Goal: Task Accomplishment & Management: Manage account settings

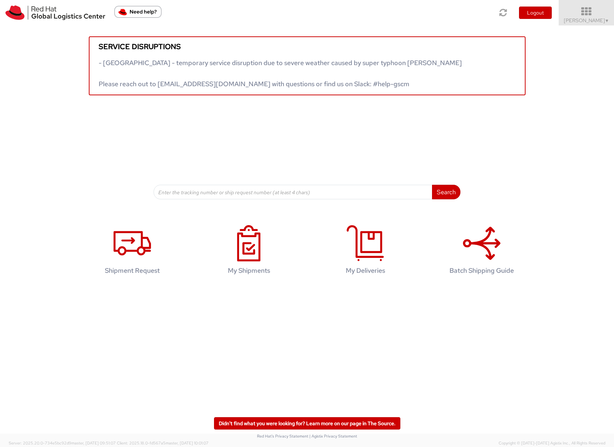
click at [602, 17] on link "Sona Mala ▼" at bounding box center [585, 12] width 55 height 25
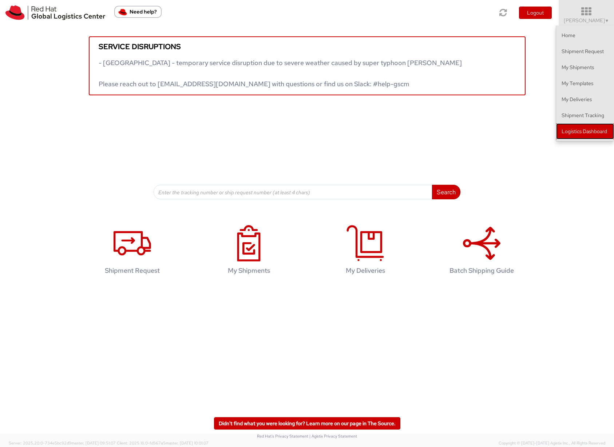
click at [578, 133] on link "Logistics Dashboard" at bounding box center [585, 131] width 58 height 16
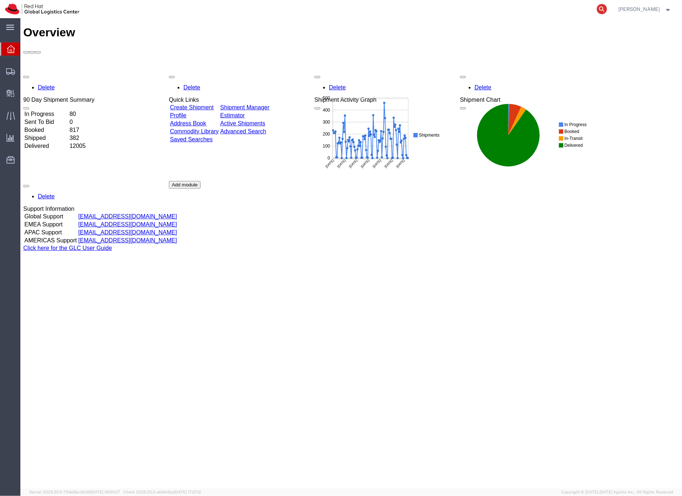
click at [607, 10] on icon at bounding box center [601, 9] width 10 height 10
click at [483, 13] on input "search" at bounding box center [485, 8] width 221 height 17
paste input "7098601613"
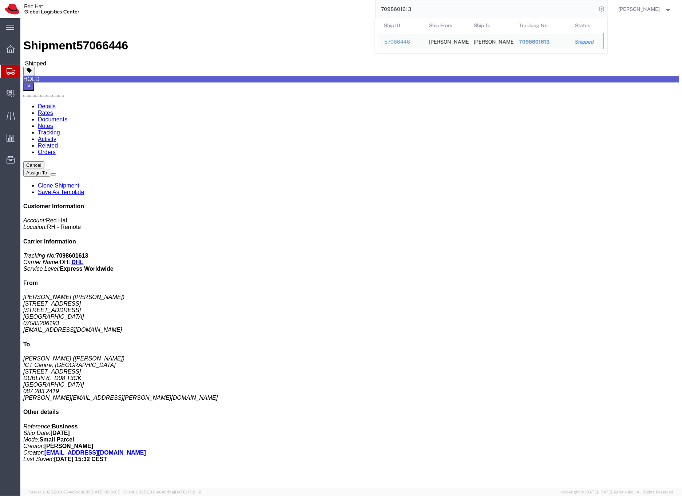
click link "Documents"
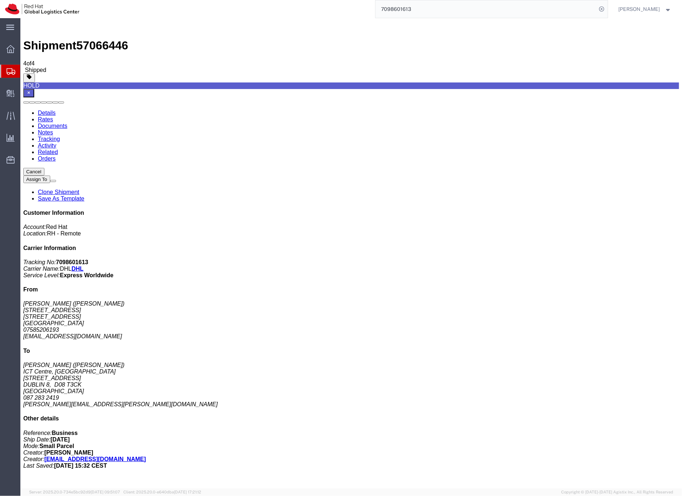
click at [417, 7] on input "7098601613" at bounding box center [485, 8] width 221 height 17
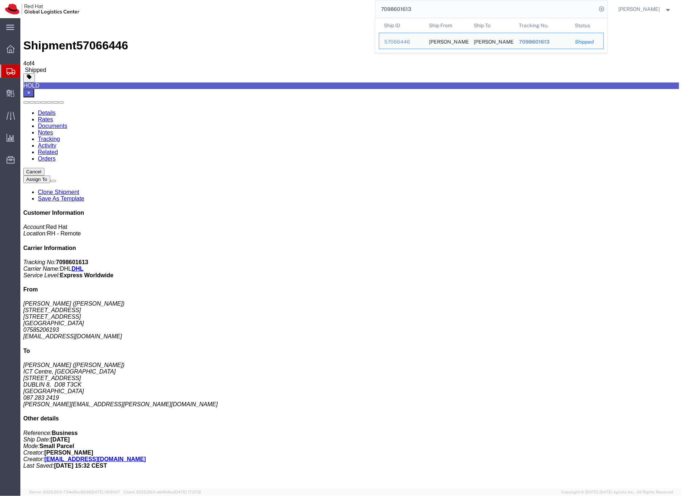
click at [417, 7] on input "7098601613" at bounding box center [485, 8] width 221 height 17
type input "57082691"
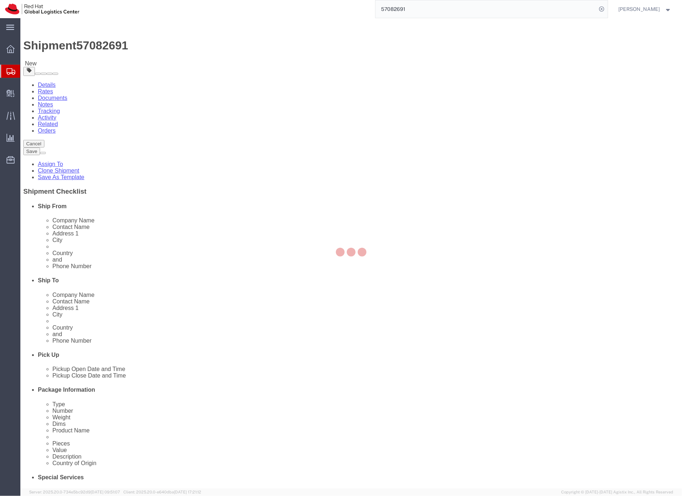
select select
select select "38037"
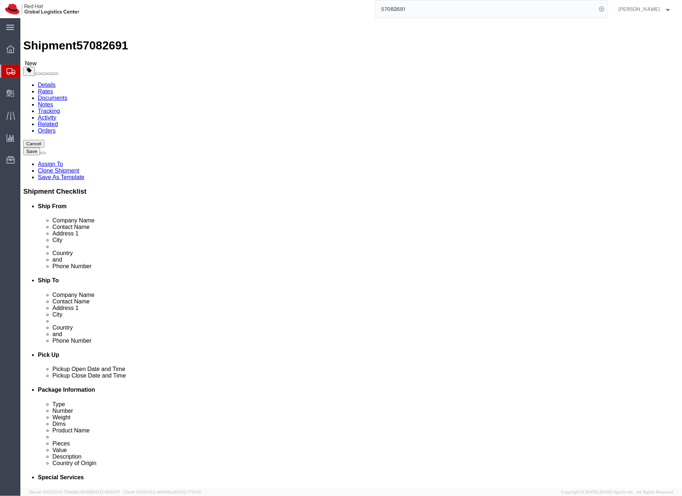
click link "Package Information"
click dd "280.00 Each"
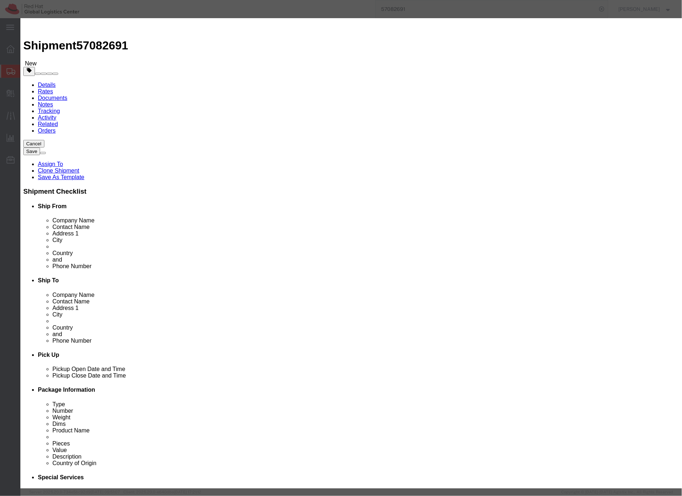
click button "Save & Close"
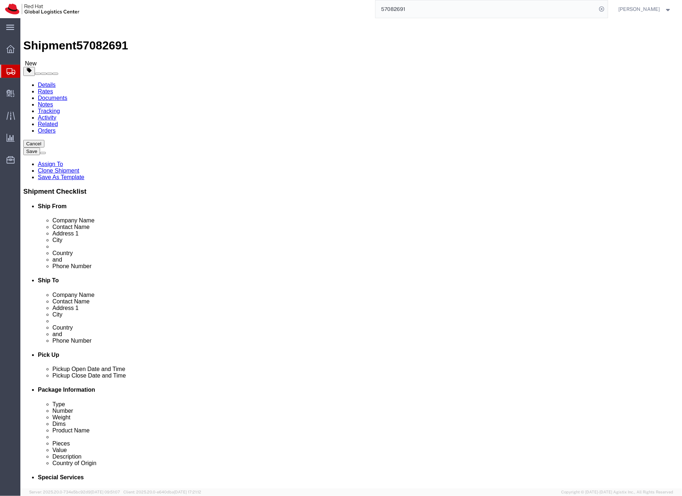
click icon
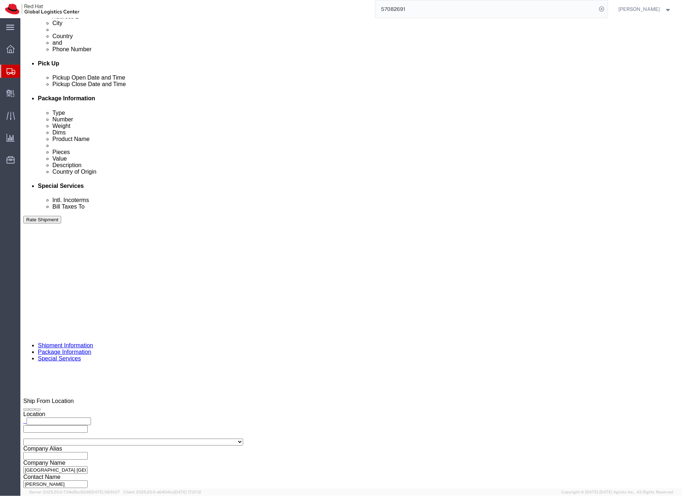
scroll to position [308, 0]
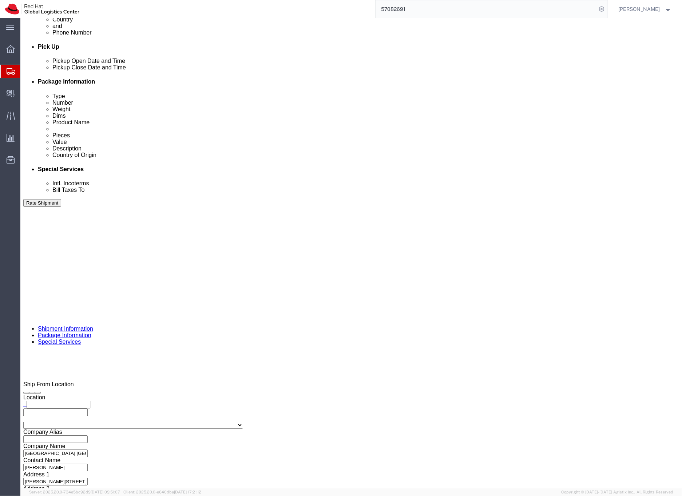
click button "Rate Shipment"
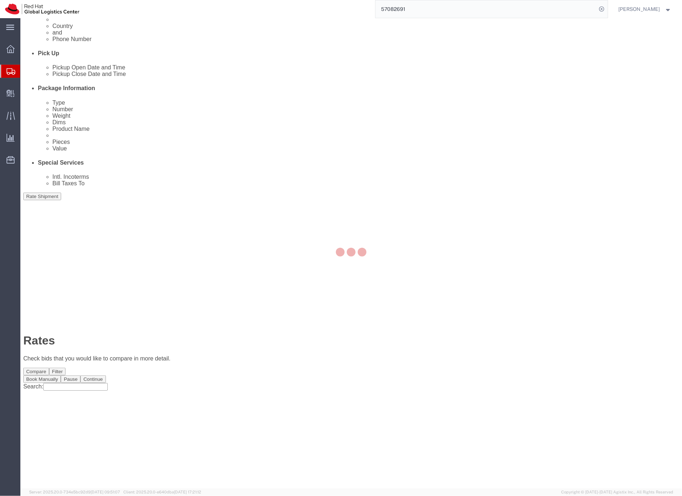
scroll to position [0, 0]
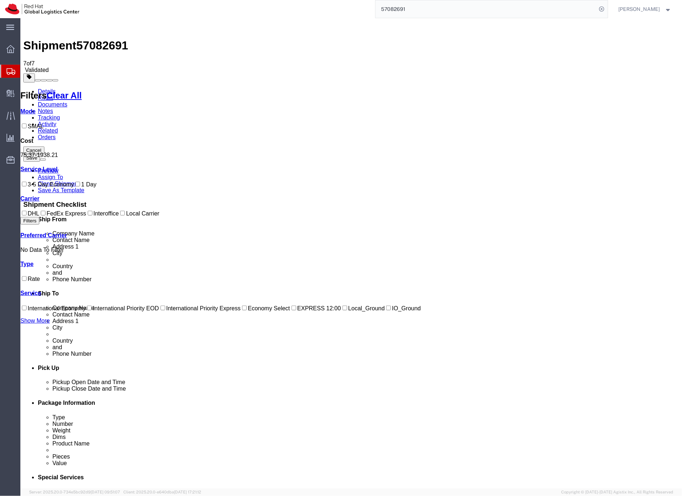
click at [42, 88] on link "Details" at bounding box center [46, 91] width 18 height 6
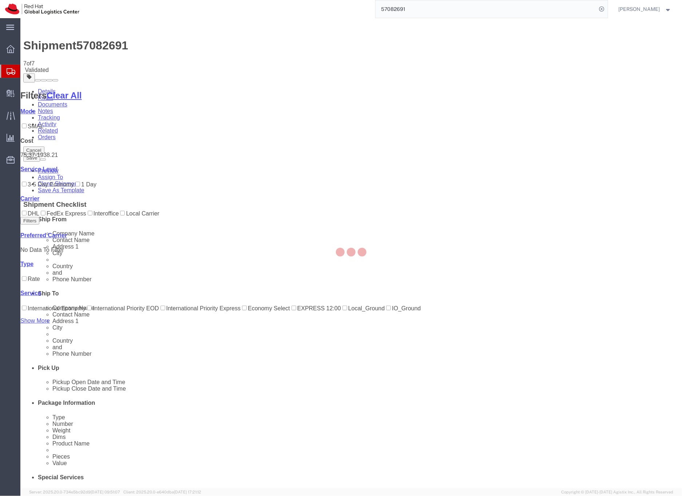
select select "38037"
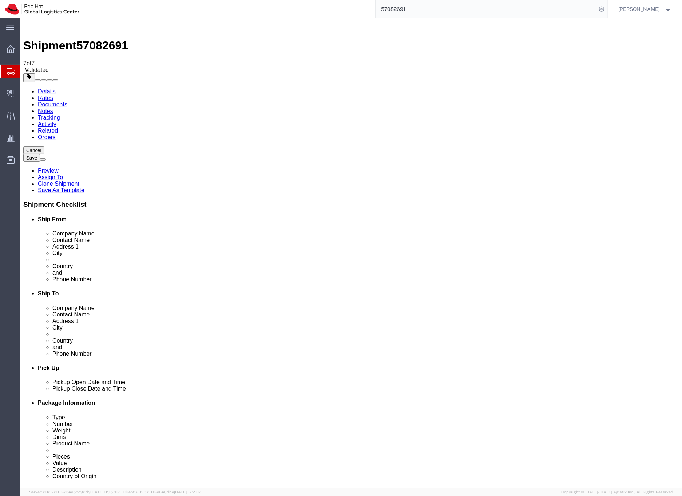
click icon
click input "40.00"
type input "70.00"
click input "30.00"
type input "50.00"
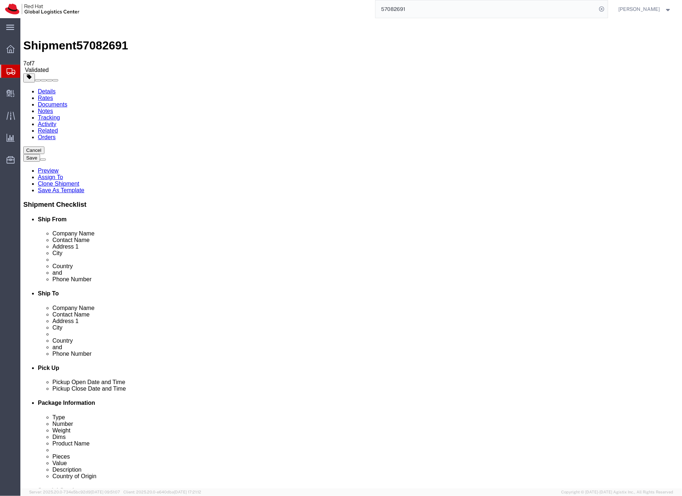
drag, startPoint x: 176, startPoint y: 153, endPoint x: 169, endPoint y: 153, distance: 6.6
click input "15.00"
type input "30.00"
drag, startPoint x: 114, startPoint y: 168, endPoint x: 96, endPoint y: 168, distance: 17.5
click input "2.30"
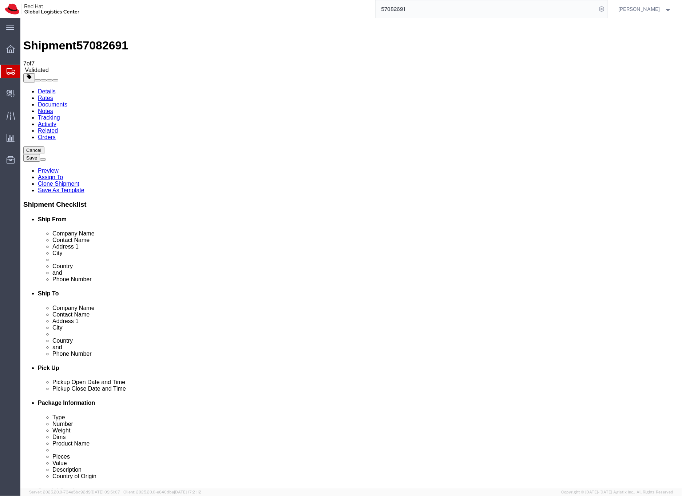
type input "7"
click div "1 x Your Packaging Package Type Select Case(s) Crate(s) Envelope Large Box Medi…"
click icon
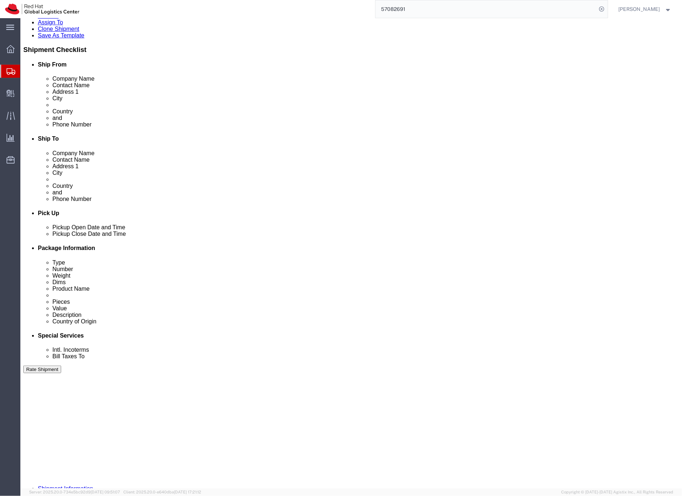
click button "Rate Shipment"
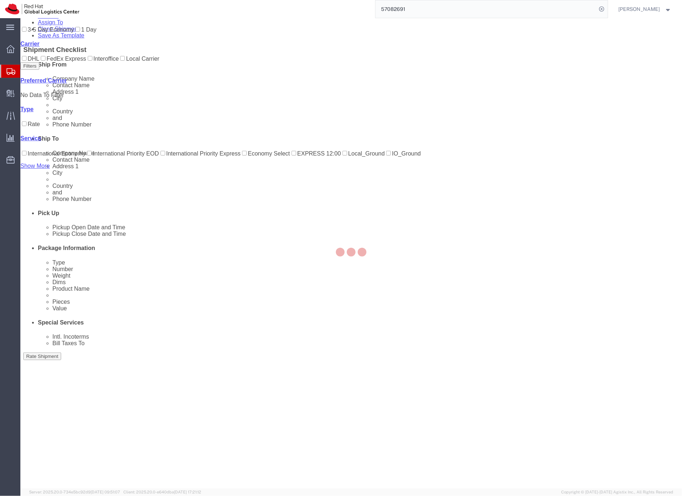
scroll to position [0, 0]
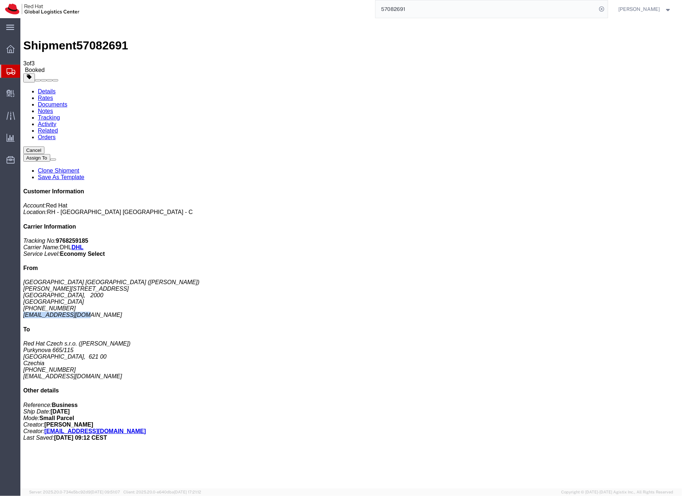
drag, startPoint x: 602, startPoint y: 186, endPoint x: 545, endPoint y: 187, distance: 56.7
click at [545, 188] on div "Customer Information Account: Red Hat Location: [GEOGRAPHIC_DATA] - [GEOGRAPHIC…" at bounding box center [350, 314] width 655 height 253
copy address "[EMAIL_ADDRESS][DOMAIN_NAME]"
click at [38, 88] on link "Details" at bounding box center [46, 91] width 18 height 6
click span "button"
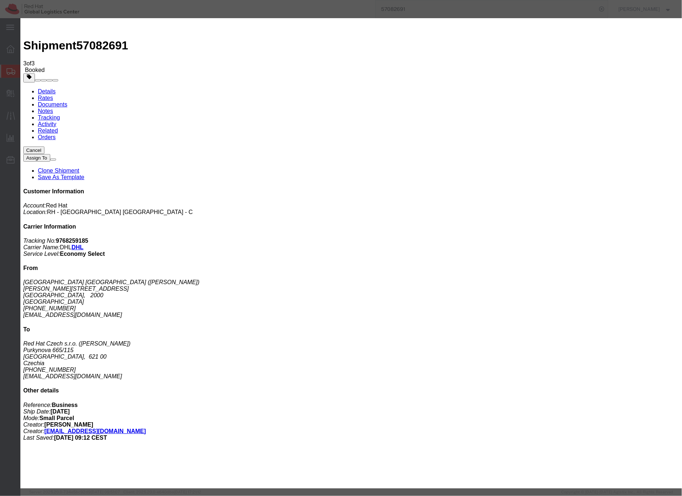
click div "[DATE] 10:09 AM"
click input "12:09 AM"
type input "12:09 PM"
click button "Apply"
click div "[DATE] 1:09 PM"
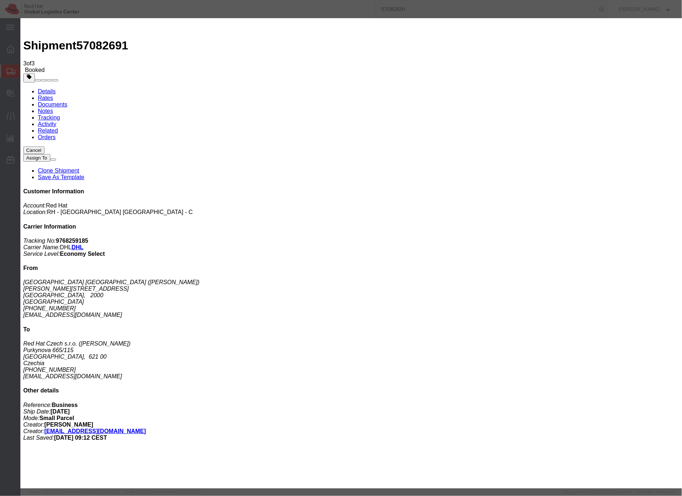
type input "4:09 PM"
click button "Apply"
click button "Save"
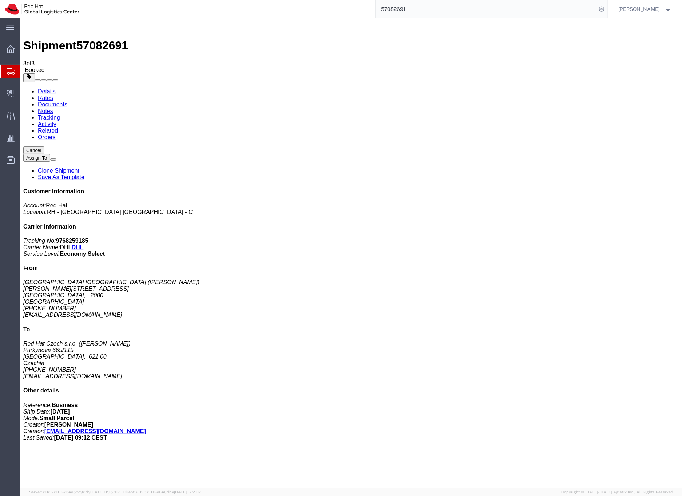
click icon "button"
click link "Documents"
drag, startPoint x: 601, startPoint y: 189, endPoint x: 545, endPoint y: 187, distance: 56.4
click at [545, 188] on div "Customer Information Account: Red Hat Location: [GEOGRAPHIC_DATA] - [GEOGRAPHIC…" at bounding box center [350, 314] width 655 height 253
copy address "[EMAIL_ADDRESS][DOMAIN_NAME]"
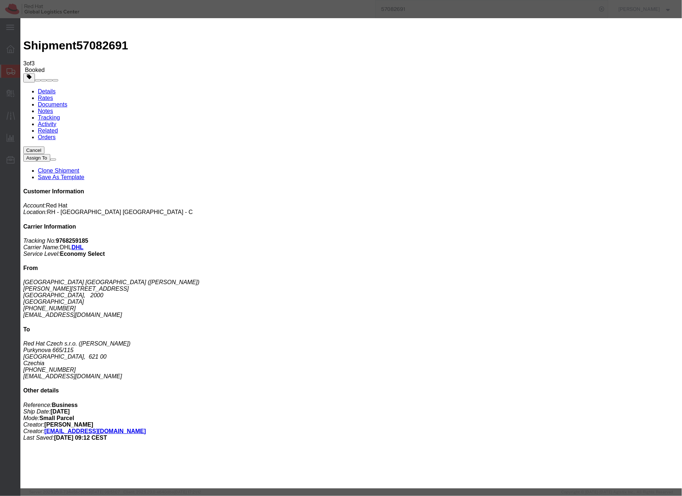
paste input "[EMAIL_ADDRESS][DOMAIN_NAME]"
type input "[EMAIL_ADDRESS][DOMAIN_NAME]"
paste textarea "Hi A, please find the label for your shipment to B attached to this email. Plea…"
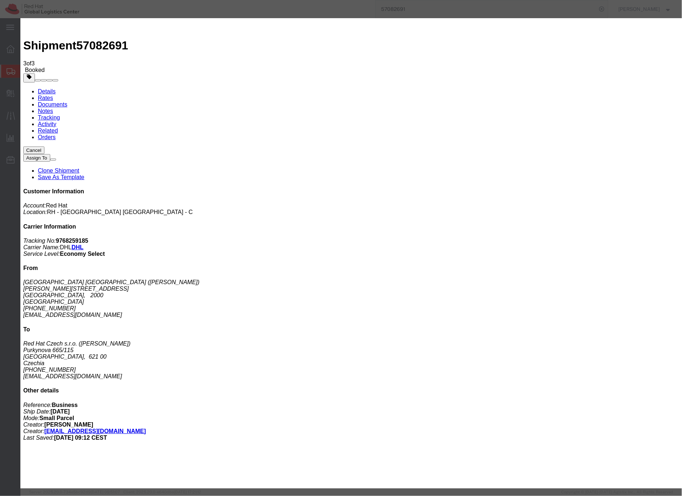
drag, startPoint x: 363, startPoint y: 167, endPoint x: 368, endPoint y: 163, distance: 5.5
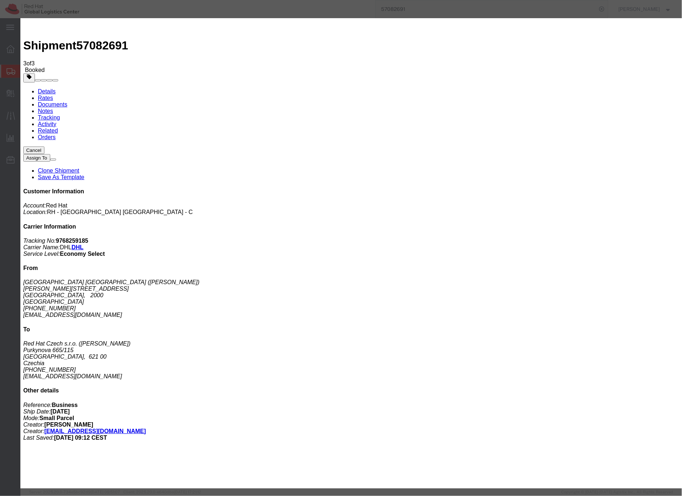
type textarea "Hi [PERSON_NAME], please find the label for your shipment to [GEOGRAPHIC_DATA],…"
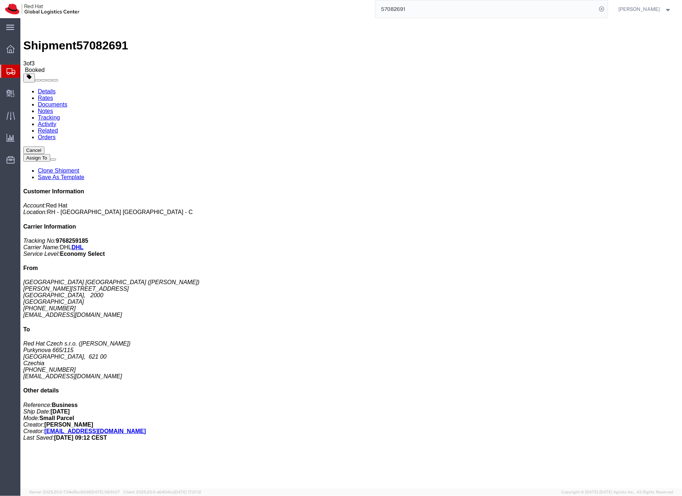
click at [11, 73] on icon at bounding box center [11, 71] width 9 height 7
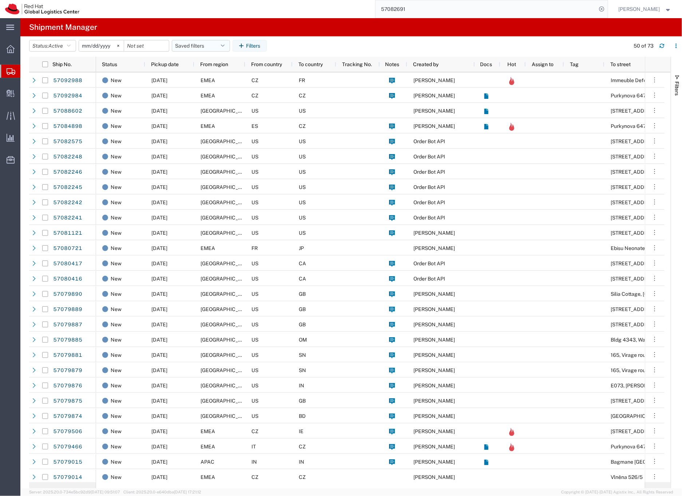
click at [183, 44] on button "Saved filters" at bounding box center [201, 46] width 58 height 12
click at [186, 45] on button "Saved filters" at bounding box center [201, 46] width 58 height 12
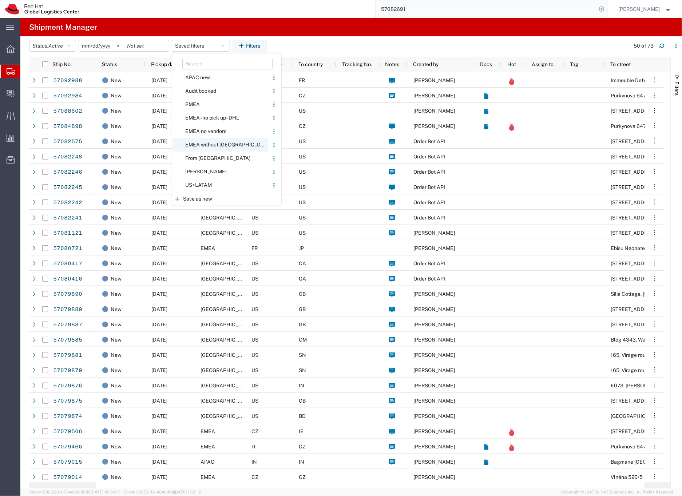
click at [207, 143] on span "EMEA without [GEOGRAPHIC_DATA]" at bounding box center [220, 144] width 95 height 13
type input "[DATE]"
